Goal: Task Accomplishment & Management: Complete application form

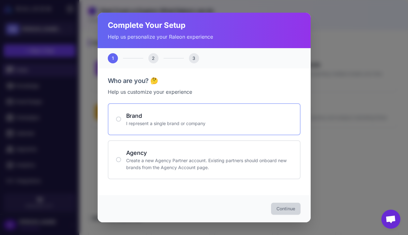
click at [172, 117] on h4 "Brand" at bounding box center [209, 115] width 166 height 9
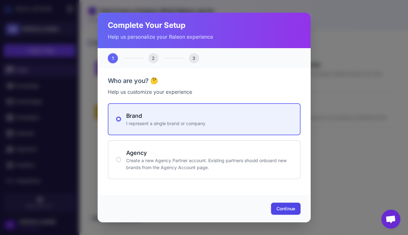
click at [294, 210] on span "Continue" at bounding box center [285, 209] width 19 height 6
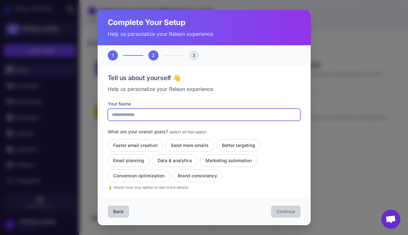
click at [178, 117] on input "Your Name" at bounding box center [204, 115] width 193 height 12
type input "**********"
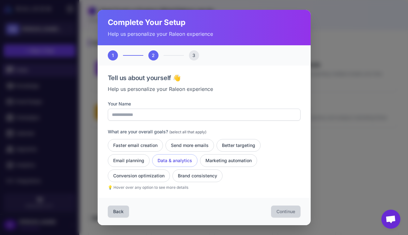
click at [169, 160] on button "Data & analytics" at bounding box center [174, 160] width 45 height 13
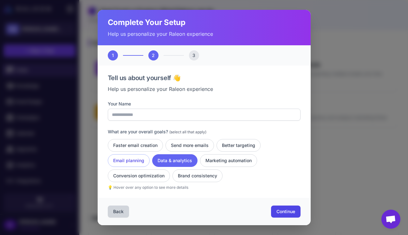
click at [140, 162] on button "Email planning" at bounding box center [129, 160] width 42 height 13
click at [221, 162] on button "Marketing automation" at bounding box center [228, 160] width 57 height 13
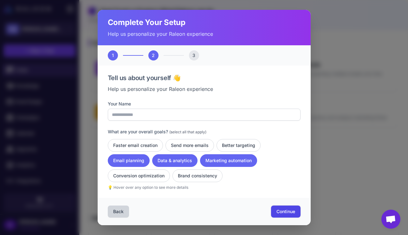
click at [286, 211] on span "Continue" at bounding box center [285, 211] width 19 height 6
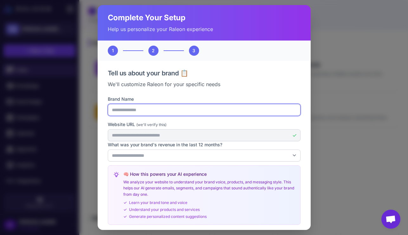
click at [205, 111] on input "Brand Name" at bounding box center [204, 110] width 193 height 12
type input "**********"
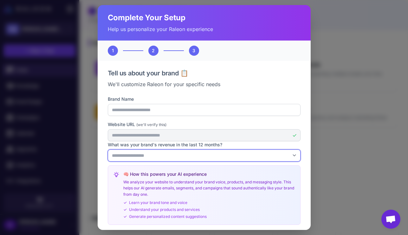
click at [233, 155] on select "**********" at bounding box center [204, 155] width 193 height 12
select select "********"
click at [108, 149] on select "**********" at bounding box center [204, 155] width 193 height 12
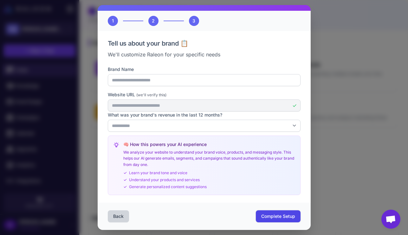
click at [274, 215] on span "Complete Setup" at bounding box center [278, 216] width 34 height 6
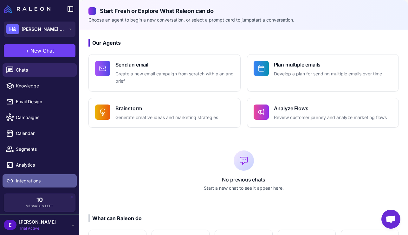
click at [15, 183] on div at bounding box center [12, 181] width 8 height 8
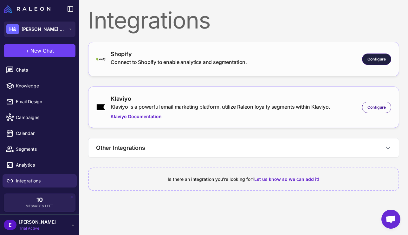
click at [383, 55] on div "Configure" at bounding box center [376, 59] width 29 height 11
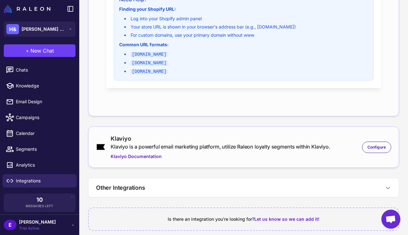
scroll to position [233, 0]
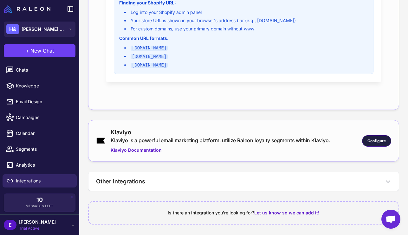
click at [373, 138] on span "Configure" at bounding box center [376, 141] width 18 height 6
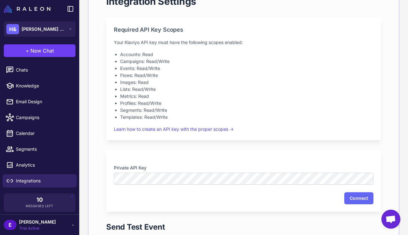
scroll to position [401, 0]
click at [225, 192] on div "Private API Key Connect" at bounding box center [243, 181] width 275 height 61
click at [357, 201] on button "Connect" at bounding box center [358, 199] width 29 height 12
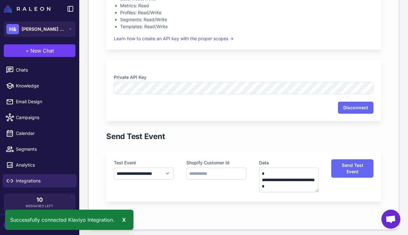
scroll to position [493, 0]
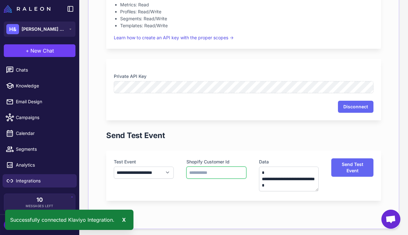
click at [202, 170] on input "text" at bounding box center [216, 173] width 60 height 12
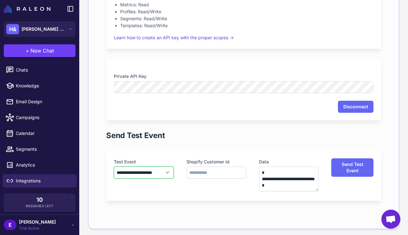
click at [159, 170] on select "**********" at bounding box center [144, 173] width 60 height 12
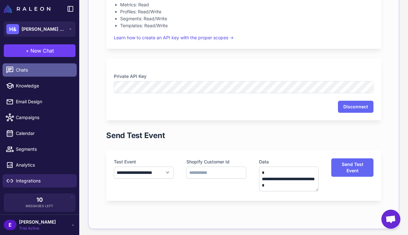
click at [37, 73] on link "Chats" at bounding box center [40, 69] width 74 height 13
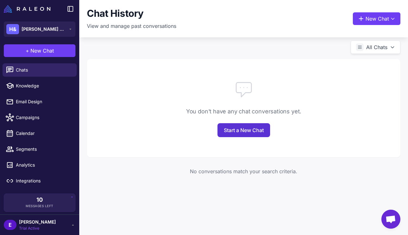
click at [257, 130] on link "Start a New Chat" at bounding box center [243, 130] width 53 height 14
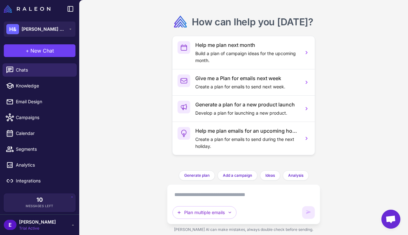
click at [213, 196] on textarea at bounding box center [243, 195] width 142 height 10
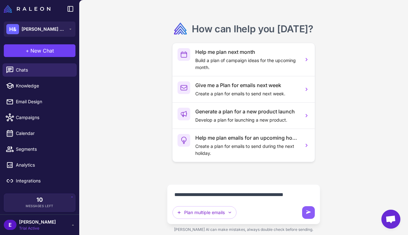
type textarea "**********"
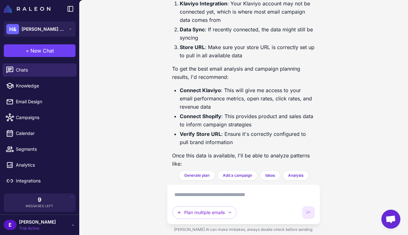
scroll to position [256, 0]
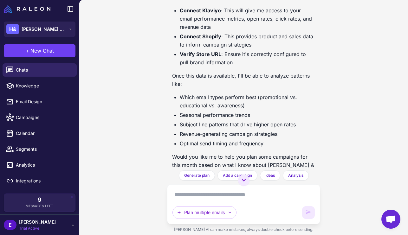
scroll to position [256, 0]
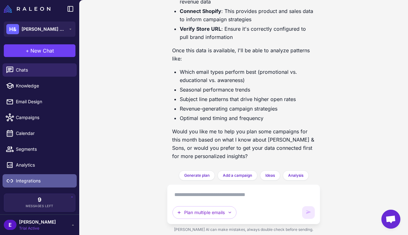
click at [34, 176] on link "Integrations" at bounding box center [40, 180] width 74 height 13
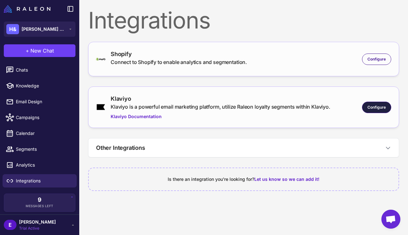
click at [379, 106] on span "Configure" at bounding box center [376, 107] width 18 height 6
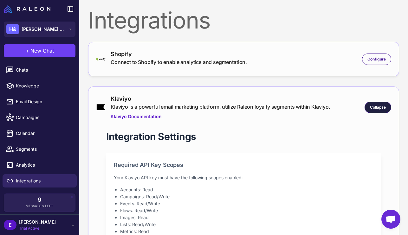
click at [366, 105] on div "Collapse" at bounding box center [377, 107] width 27 height 11
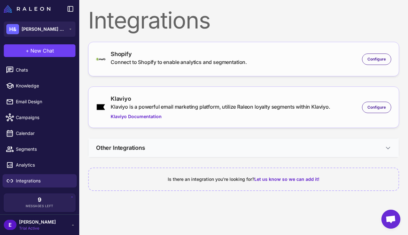
click at [388, 145] on icon at bounding box center [387, 148] width 6 height 6
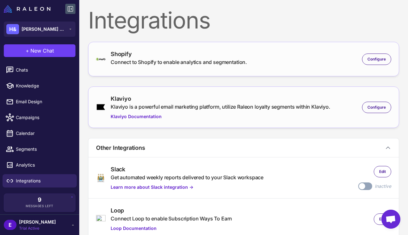
click at [71, 9] on icon at bounding box center [70, 9] width 8 height 8
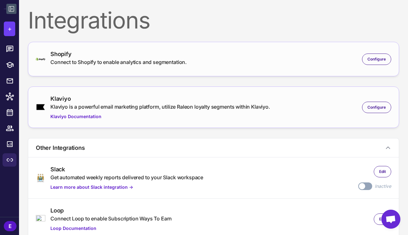
click at [11, 11] on icon at bounding box center [11, 8] width 5 height 5
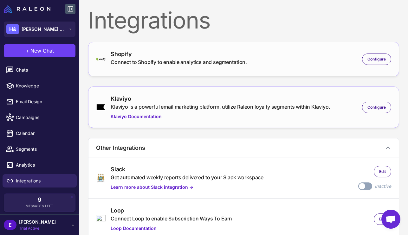
click at [45, 227] on div "E [PERSON_NAME] Trial Active" at bounding box center [40, 224] width 72 height 13
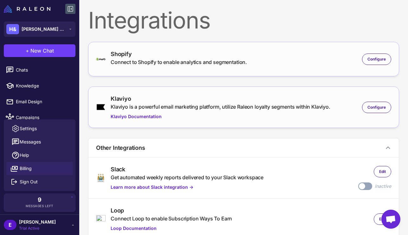
click at [31, 171] on span "Billing" at bounding box center [26, 168] width 12 height 7
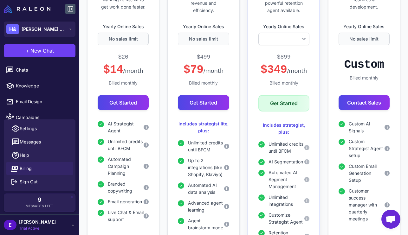
scroll to position [186, 0]
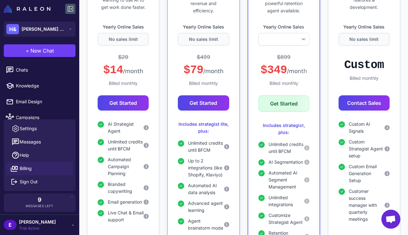
select select
